Goal: Book appointment/travel/reservation

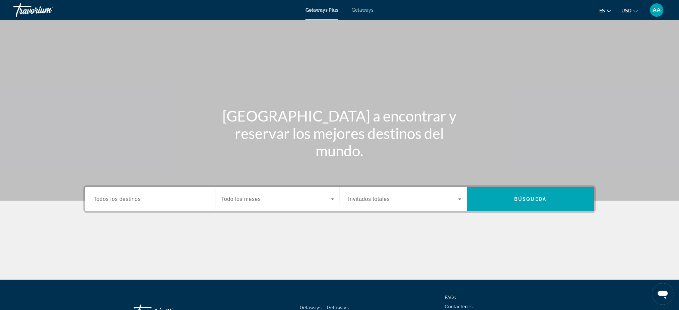
click at [145, 205] on div "Search widget" at bounding box center [150, 199] width 113 height 19
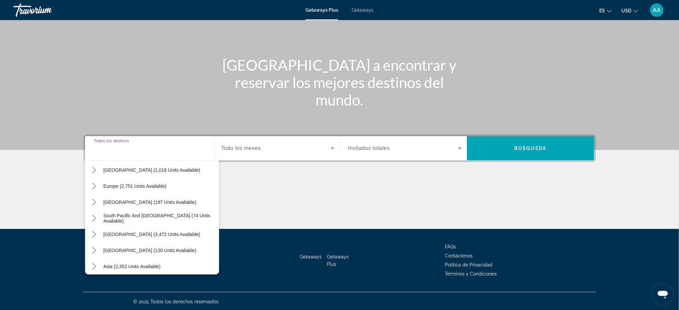
scroll to position [74, 0]
click at [93, 233] on icon "Toggle South America (3,472 units available) submenu" at bounding box center [94, 233] width 7 height 7
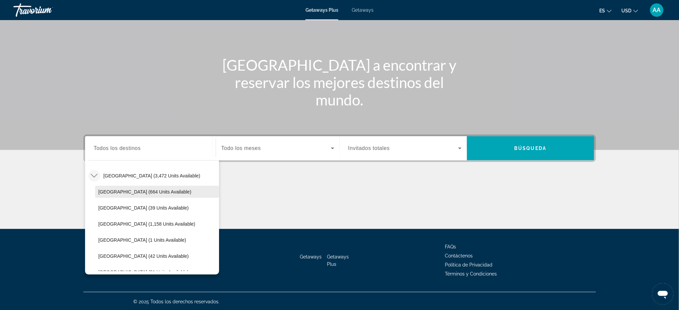
click at [124, 194] on span "[GEOGRAPHIC_DATA] (664 units available)" at bounding box center [145, 191] width 93 height 5
type input "**********"
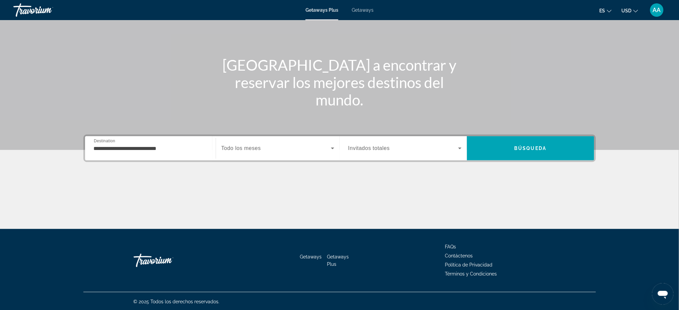
click at [283, 152] on div "Search widget" at bounding box center [278, 148] width 113 height 19
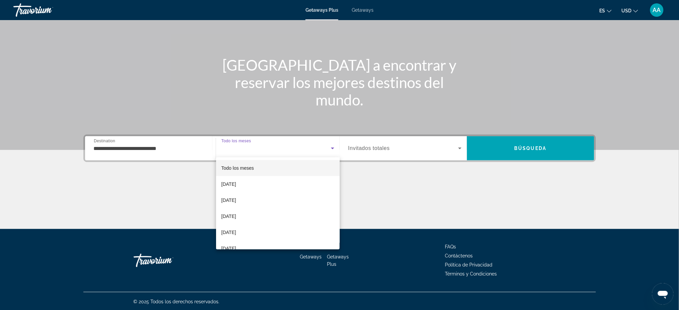
click at [283, 152] on div at bounding box center [339, 155] width 679 height 310
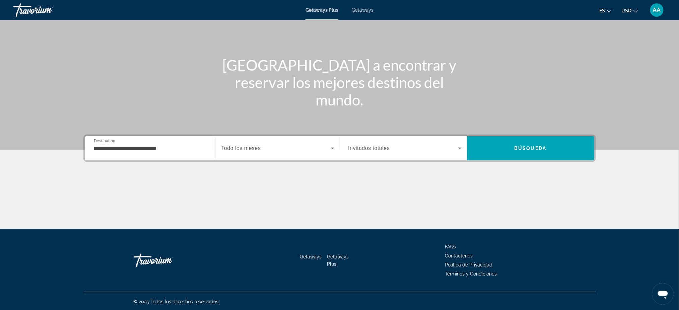
click at [369, 150] on span "Invitados totales" at bounding box center [370, 148] width 42 height 6
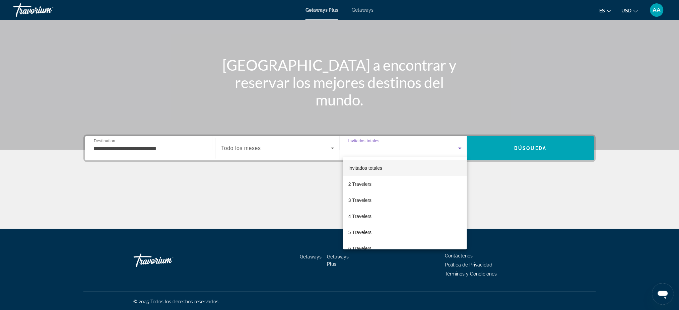
click at [370, 150] on div at bounding box center [339, 155] width 679 height 310
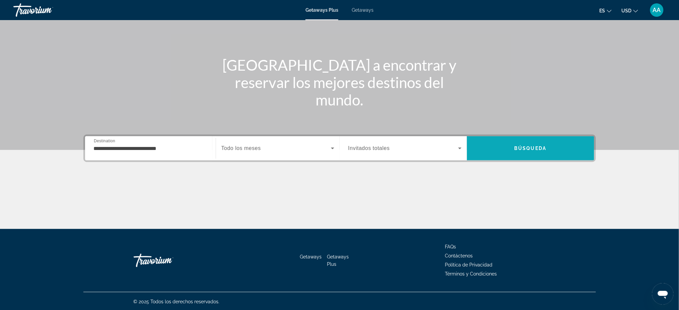
click at [529, 151] on span "Search" at bounding box center [530, 148] width 127 height 16
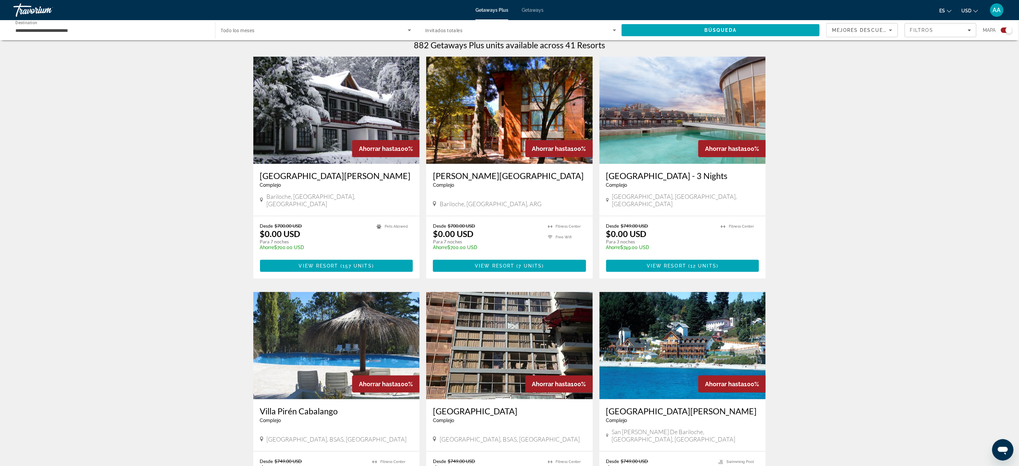
scroll to position [225, 0]
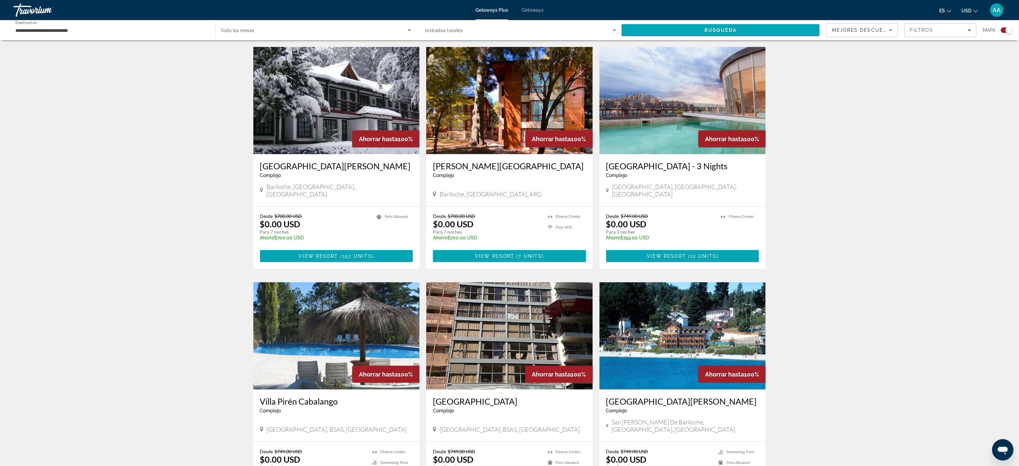
click at [686, 180] on div "← Mover a la izquierda → Mover a la derecha ↑ Mover hacia arriba ↓ Mover hacia …" at bounding box center [509, 416] width 1019 height 1189
